Goal: Information Seeking & Learning: Learn about a topic

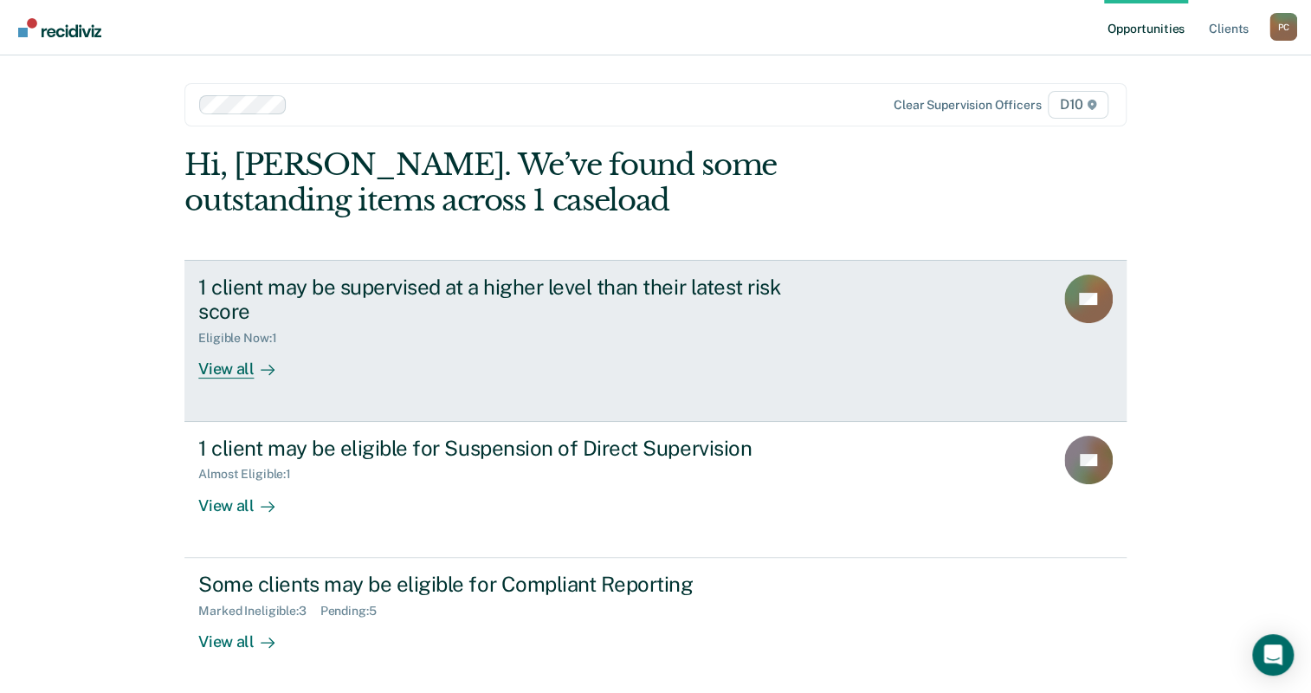
click at [544, 324] on div "Eligible Now : 1" at bounding box center [502, 335] width 608 height 22
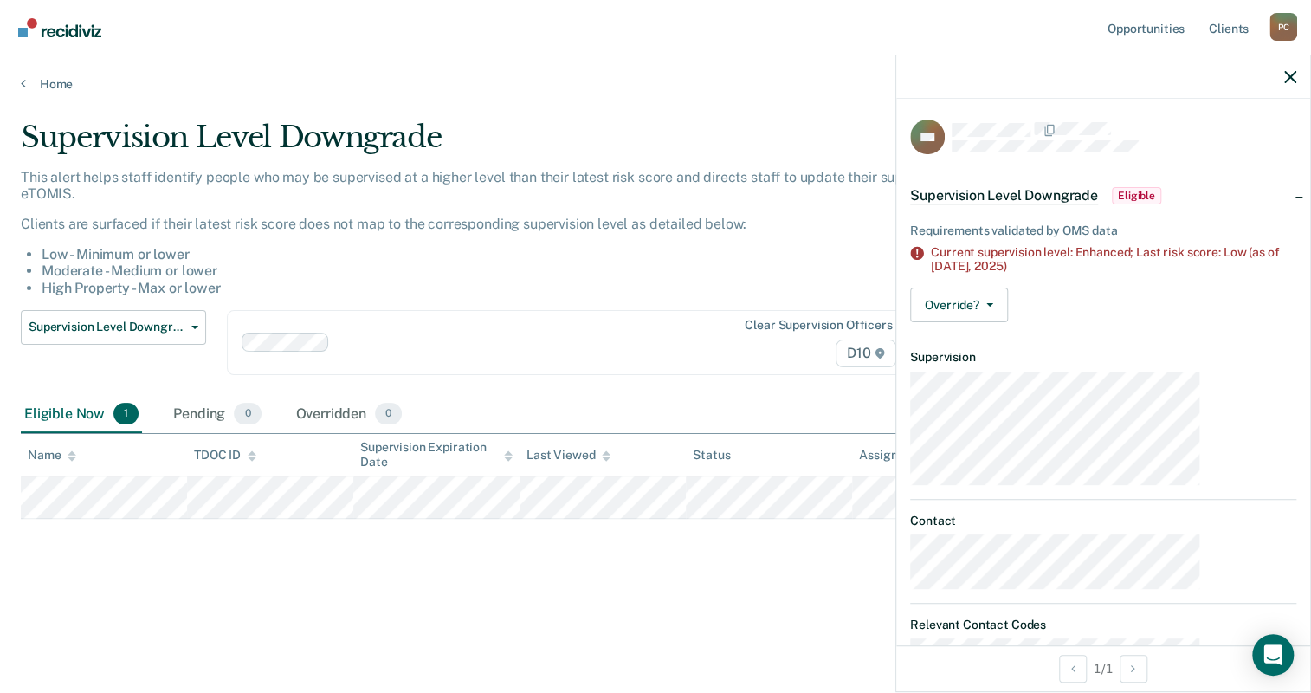
click at [927, 169] on div "This alert helps staff identify people who may be supervised at a higher level …" at bounding box center [512, 232] width 983 height 127
click at [25, 76] on link "Home" at bounding box center [655, 84] width 1269 height 16
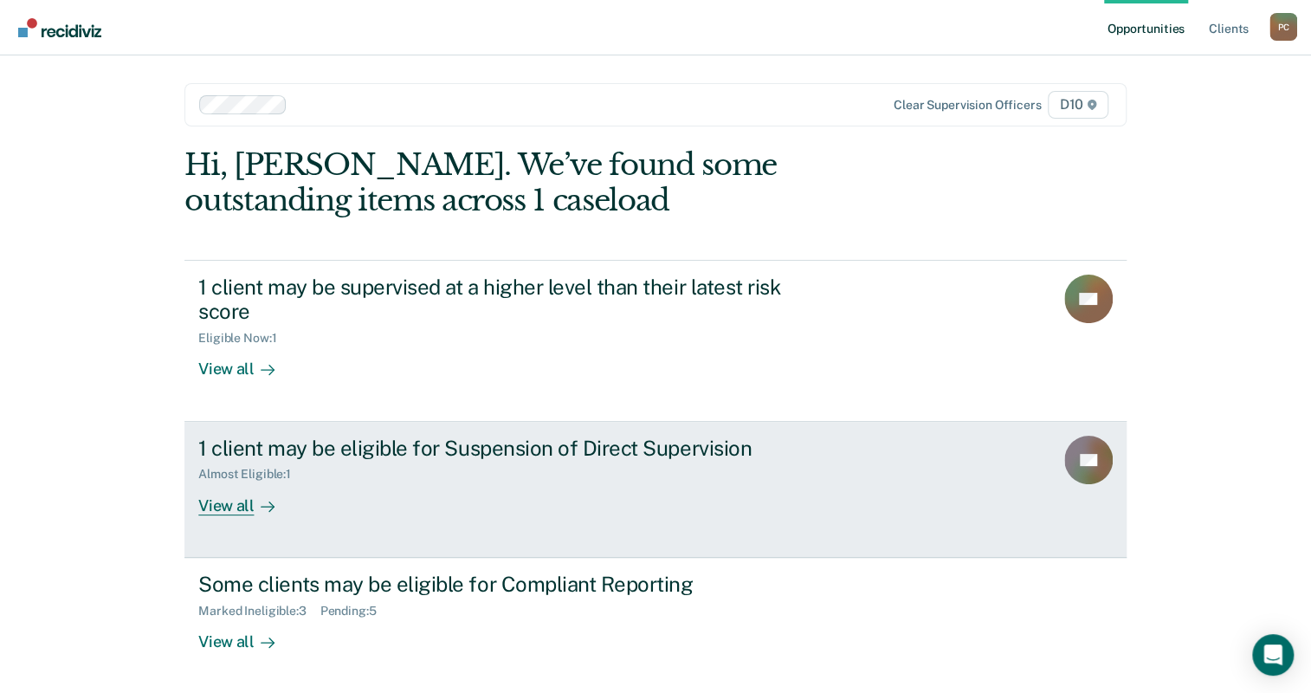
click at [338, 435] on div "1 client may be eligible for Suspension of Direct Supervision Almost Eligible :…" at bounding box center [522, 475] width 649 height 80
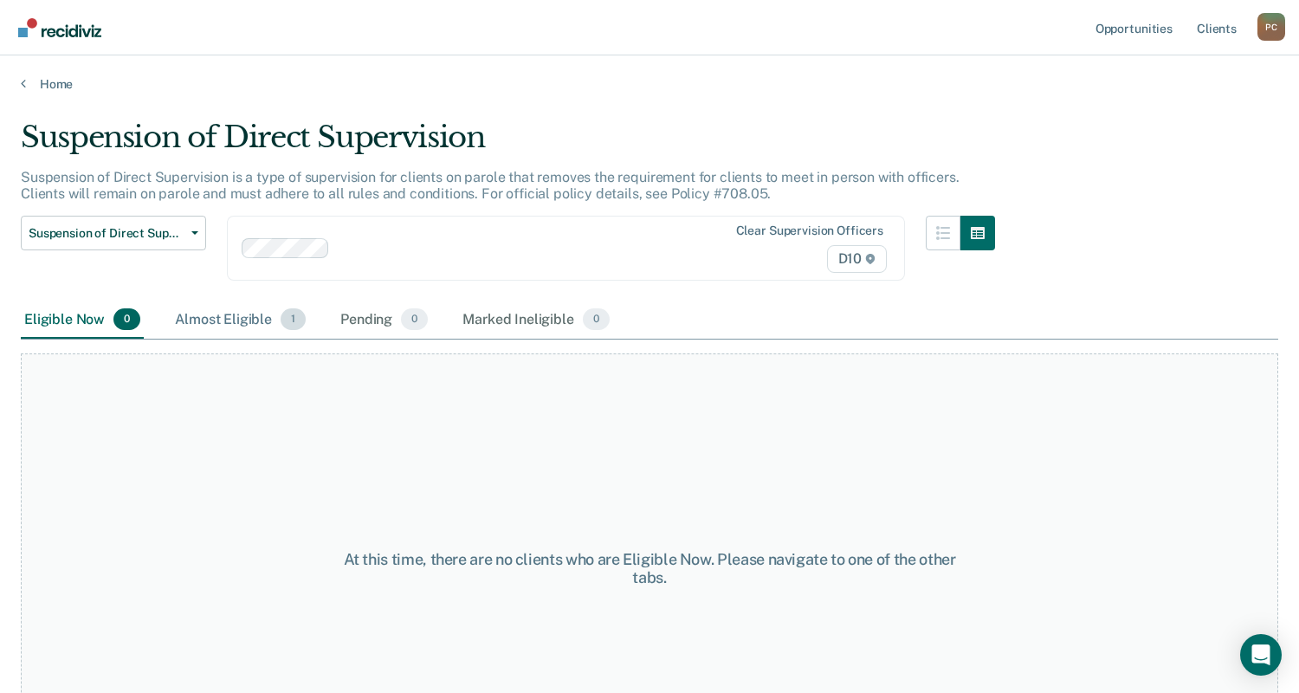
click at [172, 301] on div "Almost Eligible 1" at bounding box center [240, 320] width 138 height 38
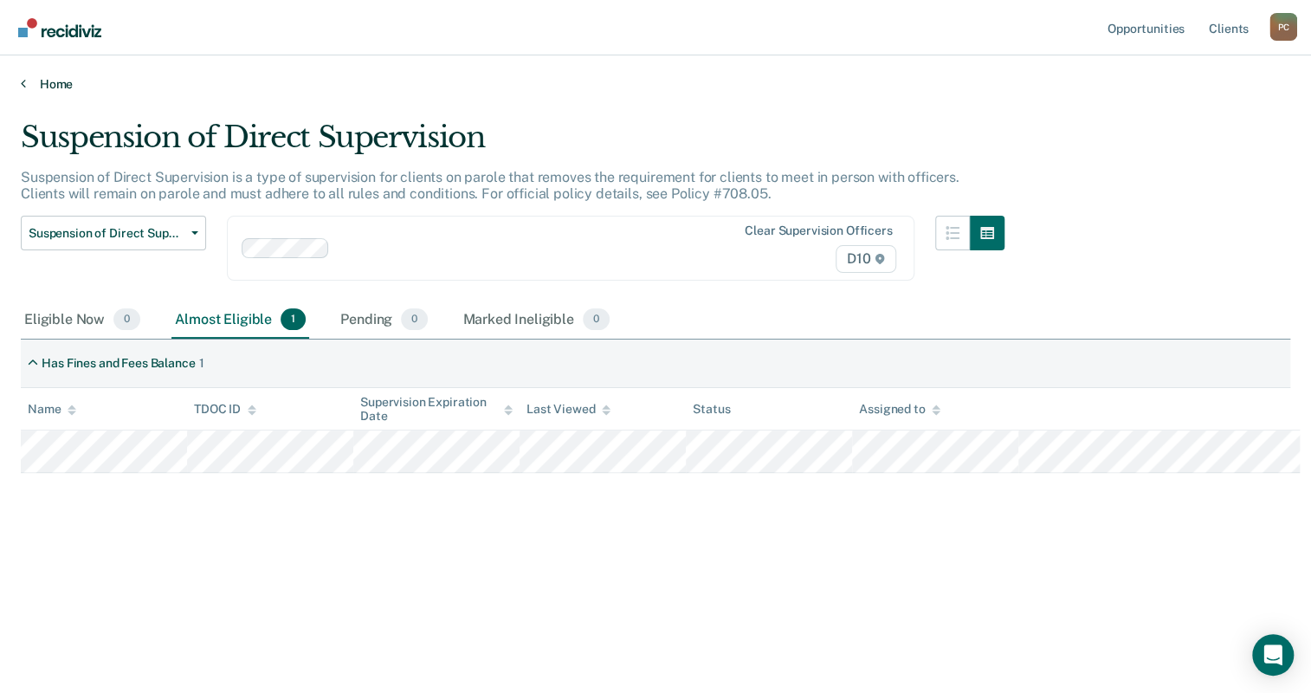
click at [21, 76] on icon at bounding box center [23, 83] width 5 height 14
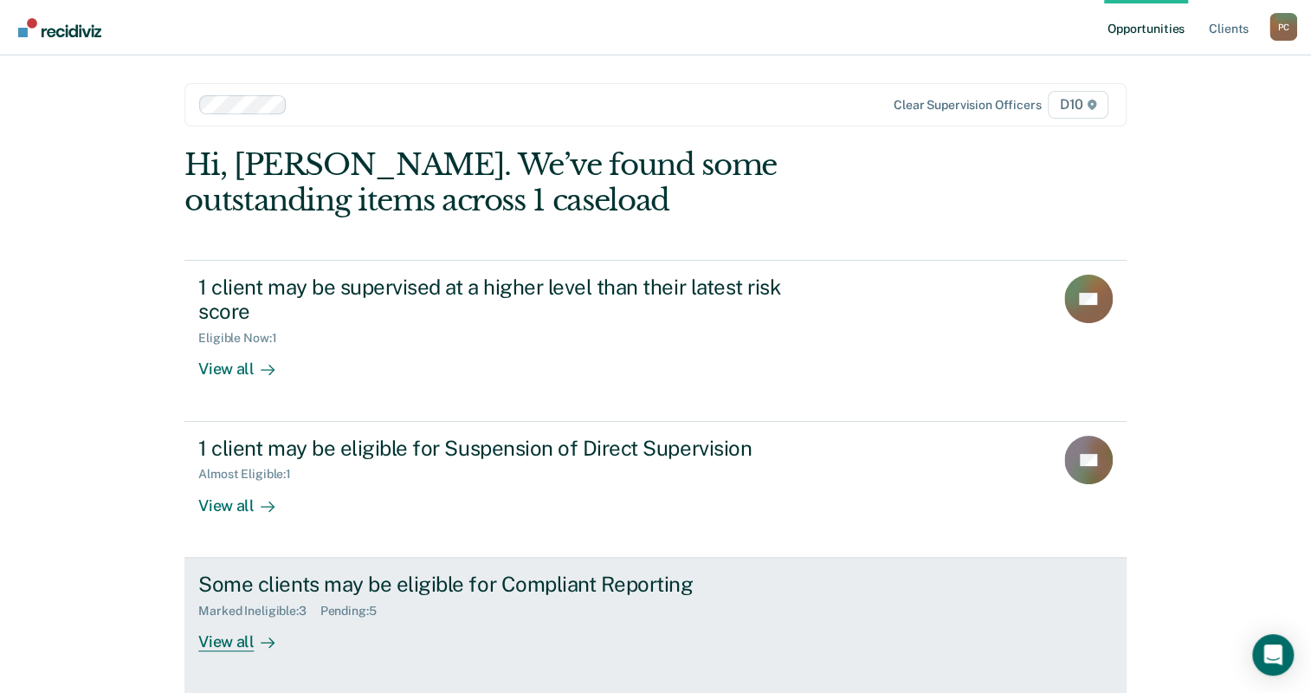
click at [373, 571] on div "Some clients may be eligible for Compliant Reporting Marked Ineligible : 3 Pend…" at bounding box center [522, 611] width 649 height 80
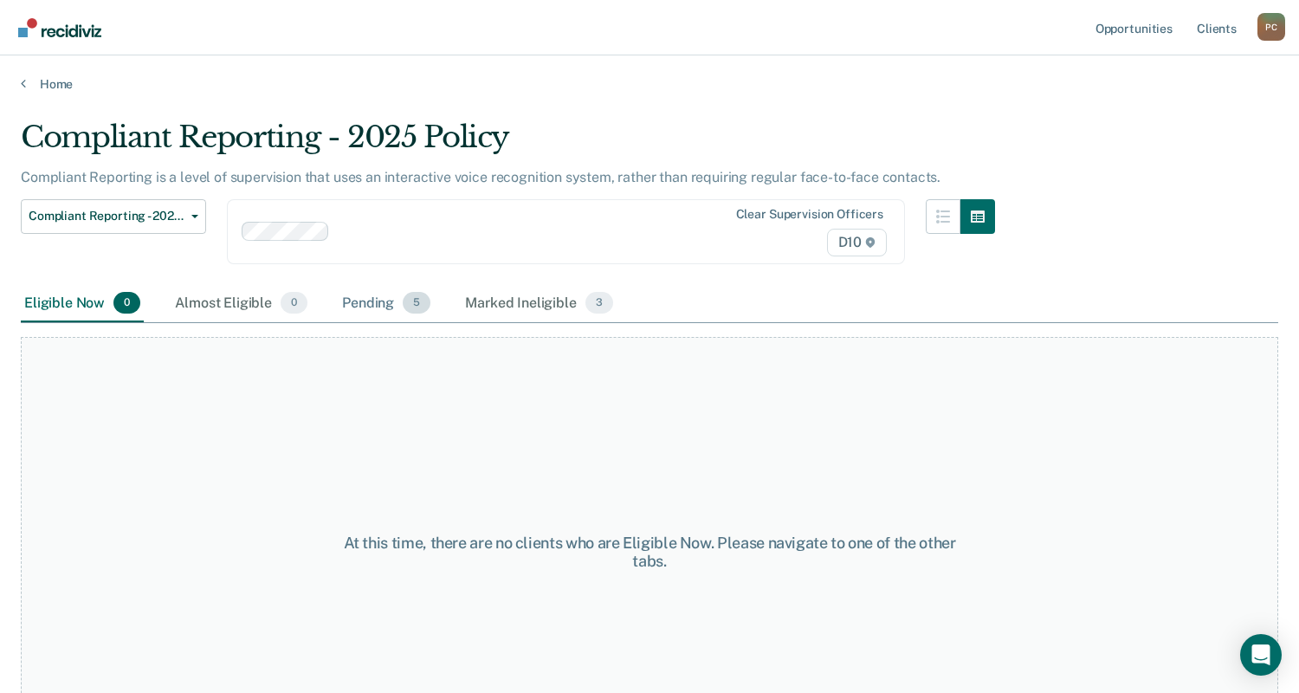
click at [339, 285] on div "Pending 5" at bounding box center [386, 304] width 95 height 38
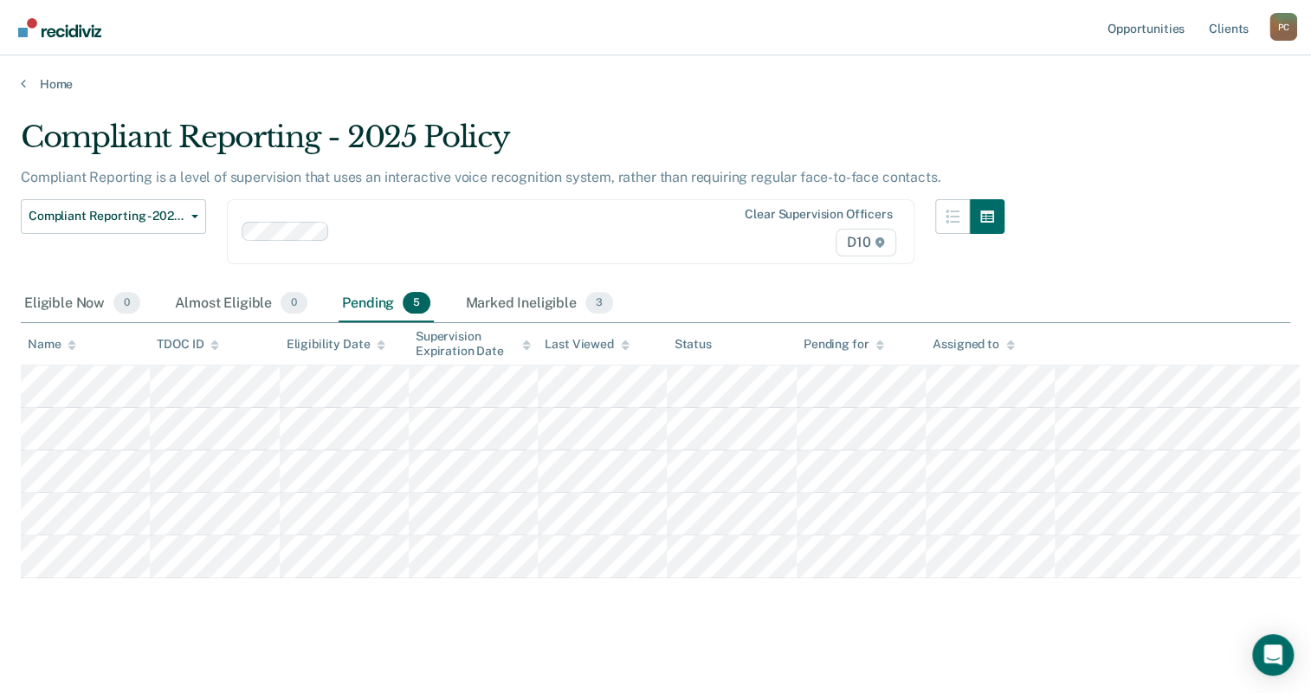
click at [1014, 572] on div "Compliant Reporting - 2025 Policy Compliant Reporting is a level of supervision…" at bounding box center [655, 345] width 1269 height 453
click at [461, 285] on div "Marked Ineligible 3" at bounding box center [538, 304] width 155 height 38
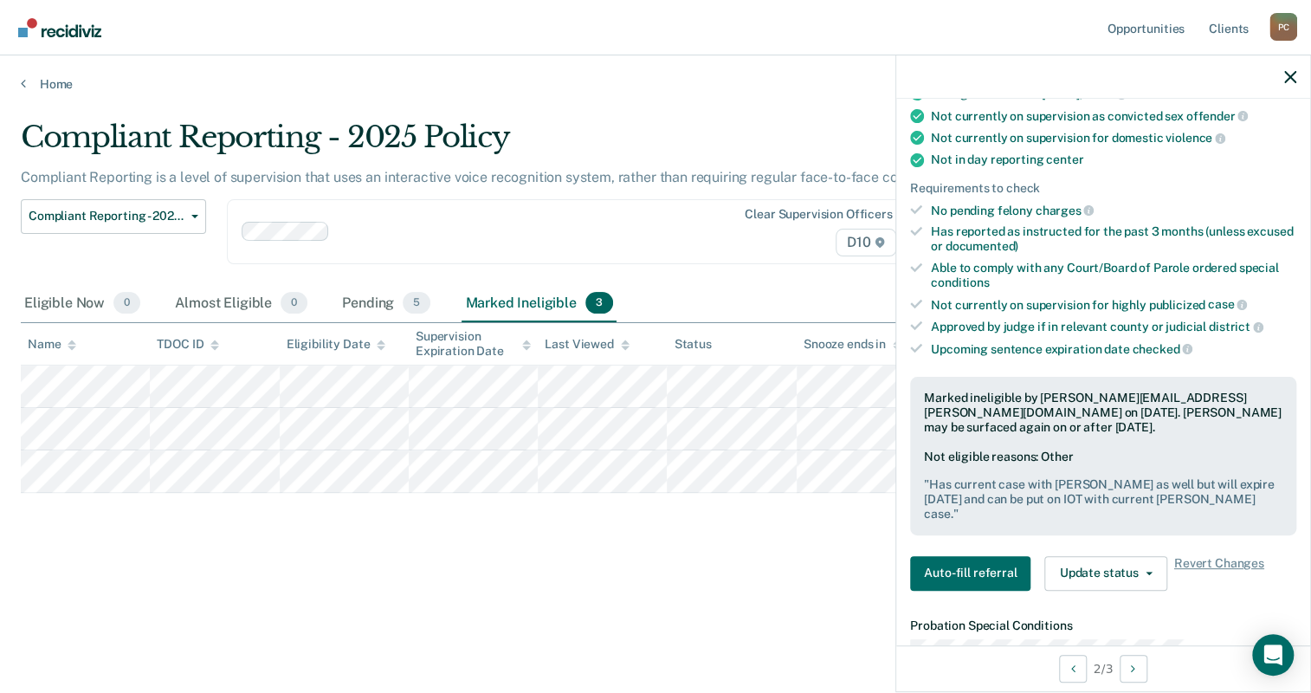
scroll to position [314, 0]
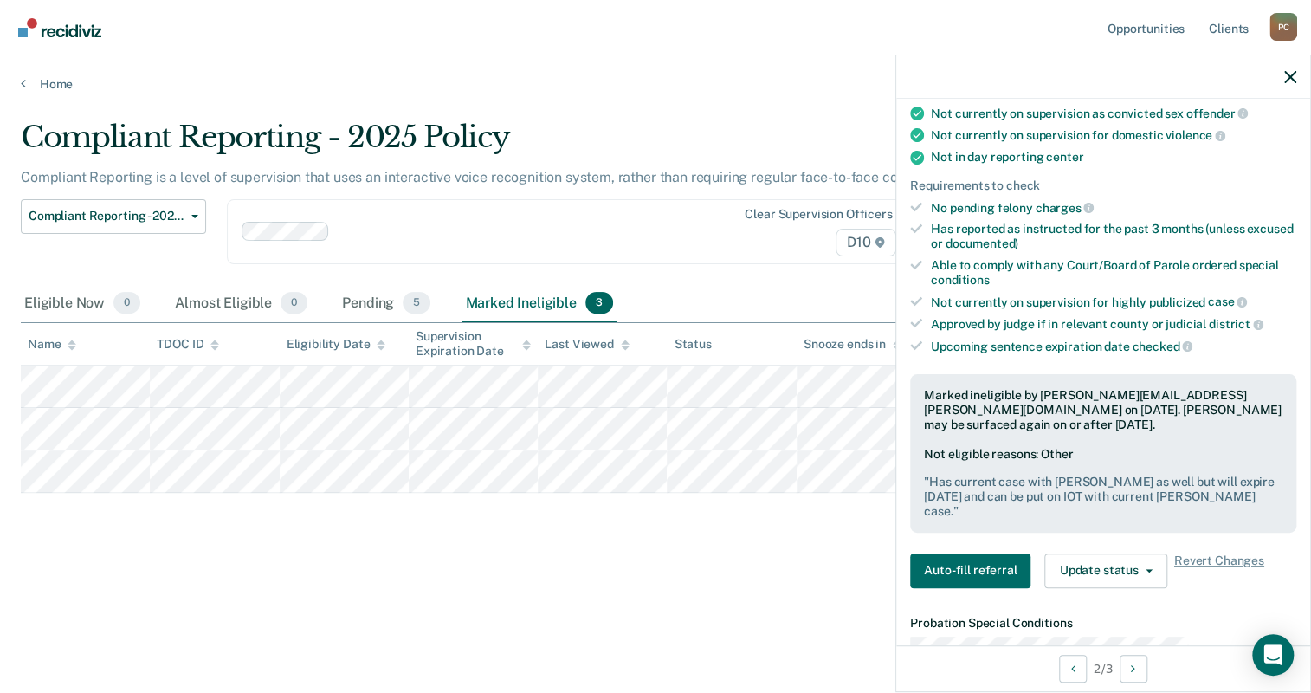
drag, startPoint x: 858, startPoint y: 554, endPoint x: 826, endPoint y: 510, distance: 54.5
click at [858, 554] on div "Compliant Reporting - 2025 Policy Compliant Reporting is a level of supervision…" at bounding box center [655, 340] width 1269 height 443
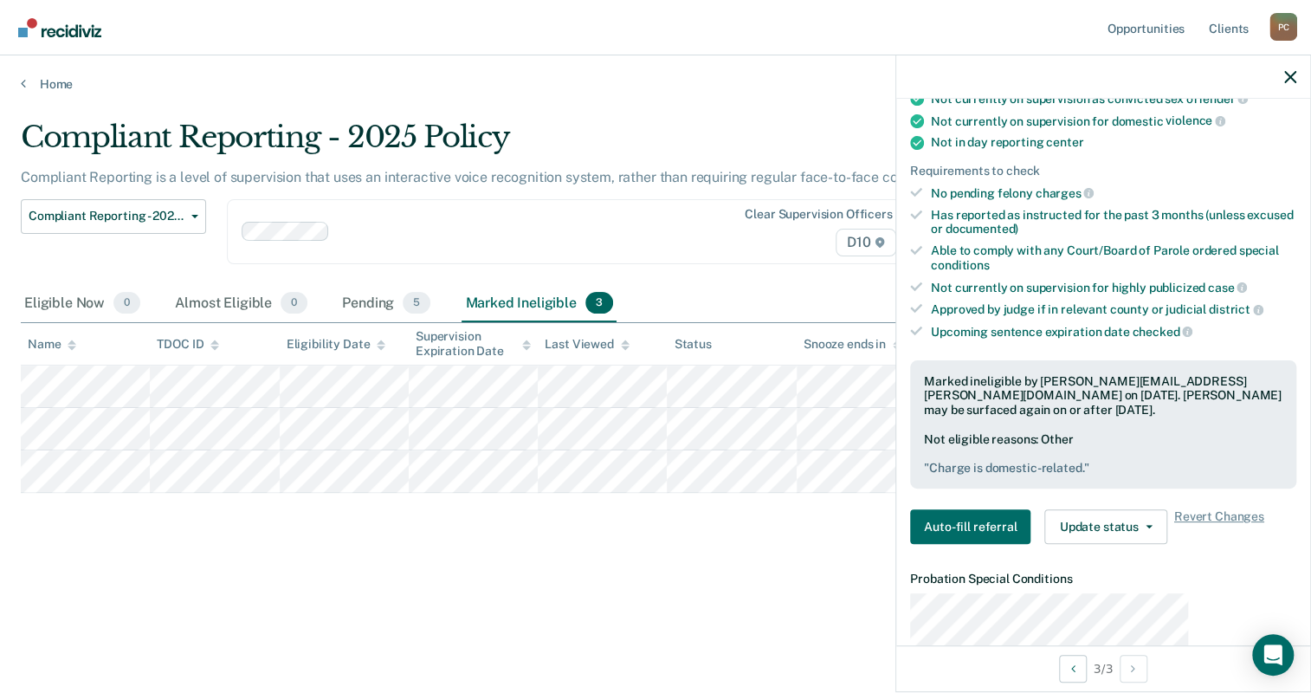
click at [875, 478] on div "Compliant Reporting - 2025 Policy Compliant Reporting is a level of supervision…" at bounding box center [655, 340] width 1269 height 443
